Goal: Find specific page/section: Find specific page/section

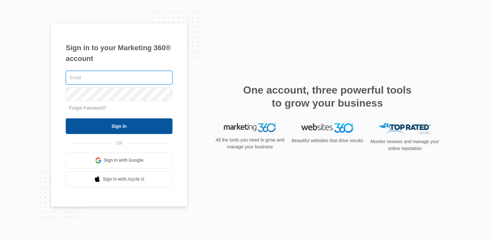
type input "[PERSON_NAME][EMAIL_ADDRESS][PERSON_NAME][DOMAIN_NAME]"
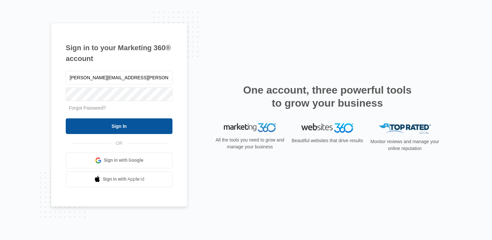
click at [129, 127] on input "Sign In" at bounding box center [119, 126] width 107 height 16
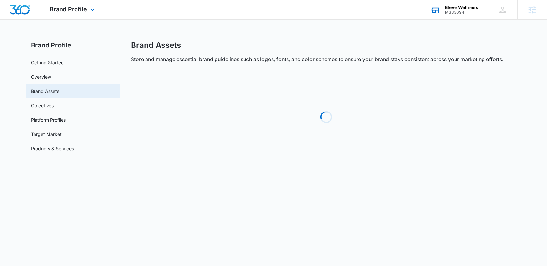
click at [450, 9] on div "Eleve Wellness" at bounding box center [461, 7] width 33 height 5
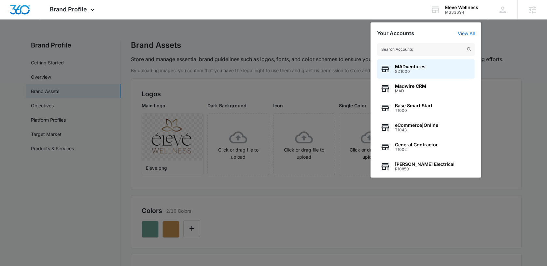
click at [299, 26] on div at bounding box center [273, 133] width 547 height 266
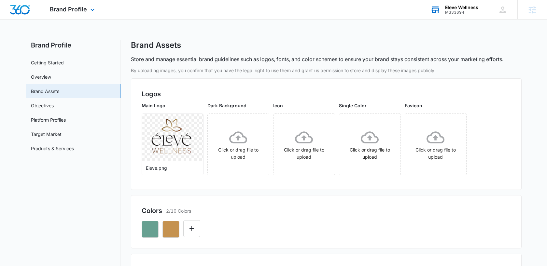
click at [456, 9] on div "Eleve Wellness" at bounding box center [461, 7] width 33 height 5
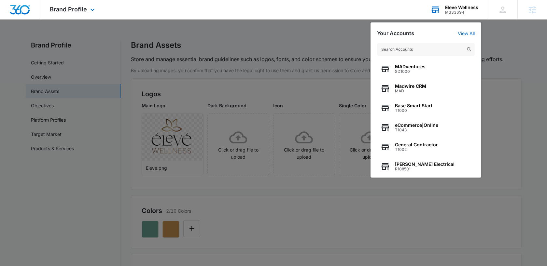
type input "s"
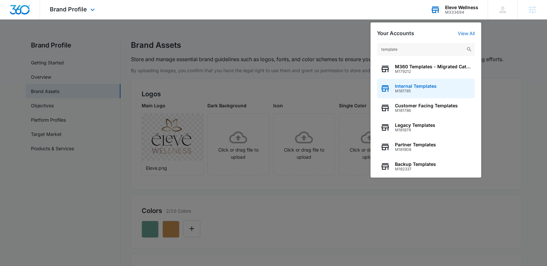
type input "template"
click at [425, 88] on span "Internal Templates" at bounding box center [416, 86] width 42 height 5
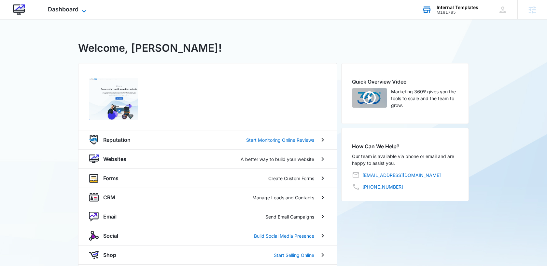
click at [54, 12] on span "Dashboard" at bounding box center [63, 9] width 31 height 7
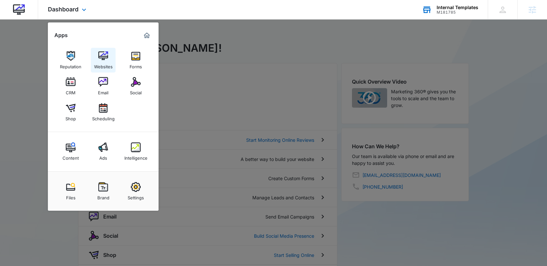
click at [100, 62] on div "Websites" at bounding box center [103, 65] width 19 height 8
